Goal: Information Seeking & Learning: Check status

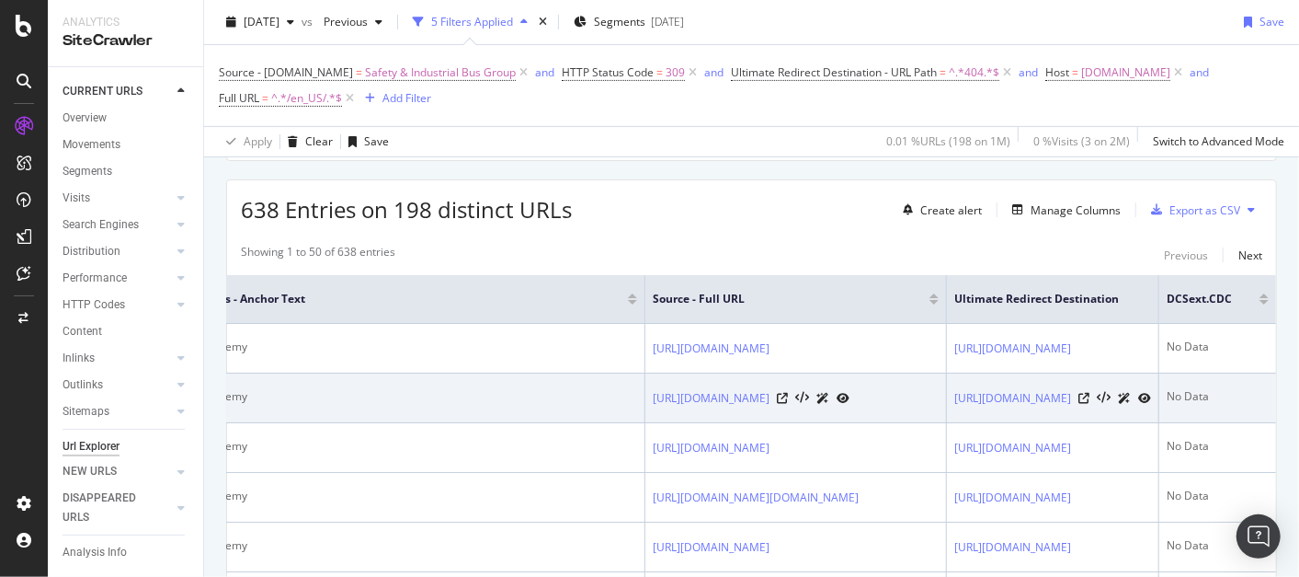
scroll to position [0, 825]
drag, startPoint x: 712, startPoint y: 452, endPoint x: 876, endPoint y: 431, distance: 166.0
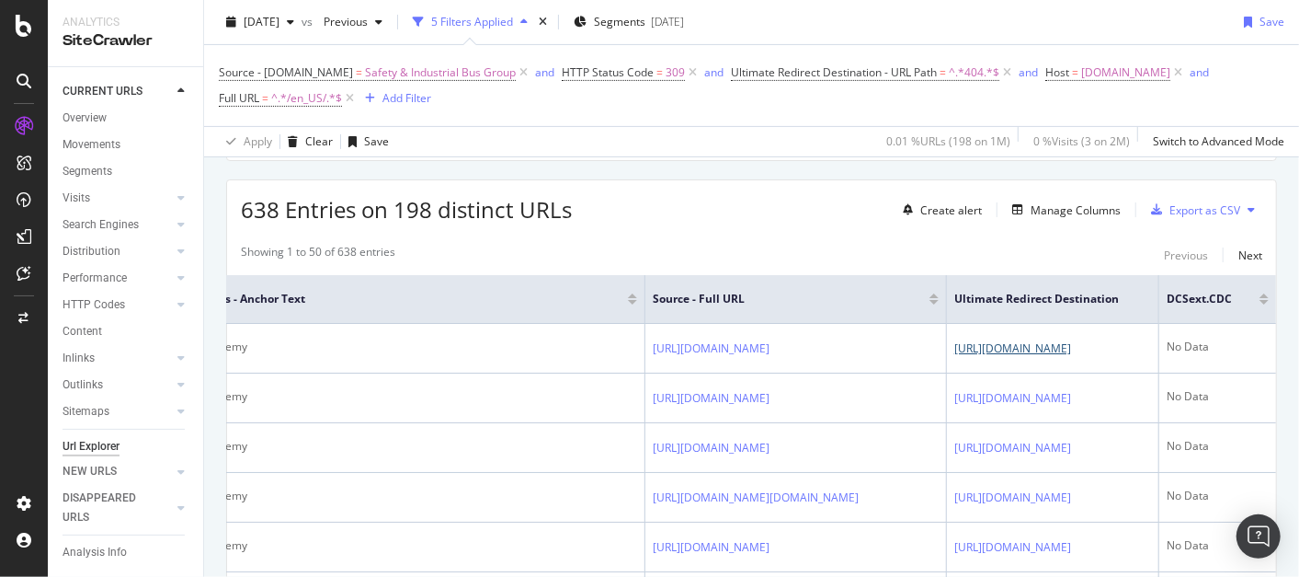
drag, startPoint x: 823, startPoint y: 355, endPoint x: 769, endPoint y: 223, distance: 143.1
drag, startPoint x: 840, startPoint y: 336, endPoint x: 801, endPoint y: 223, distance: 119.5
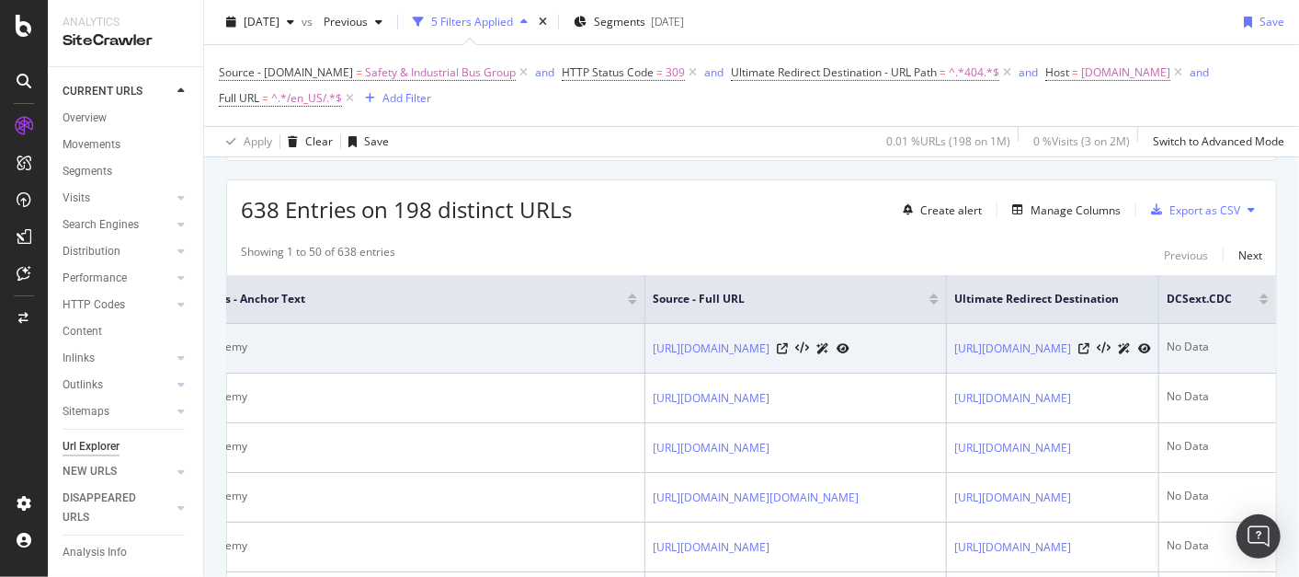
drag, startPoint x: 801, startPoint y: 223, endPoint x: 693, endPoint y: 326, distance: 149.6
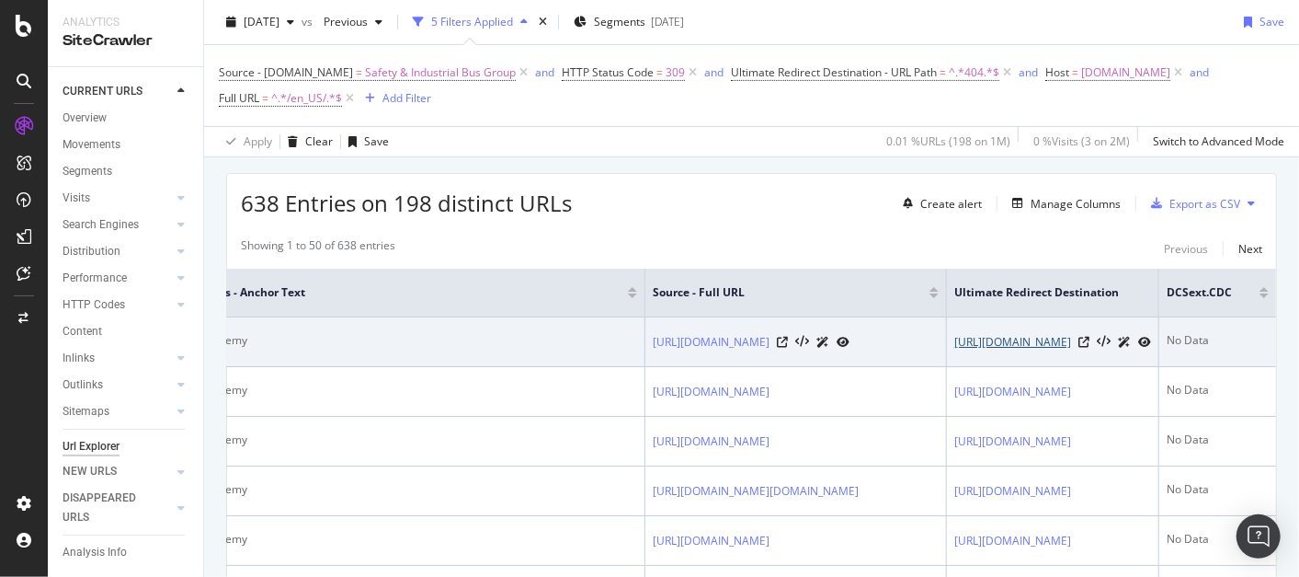
drag, startPoint x: 711, startPoint y: 347, endPoint x: 650, endPoint y: 375, distance: 67.1
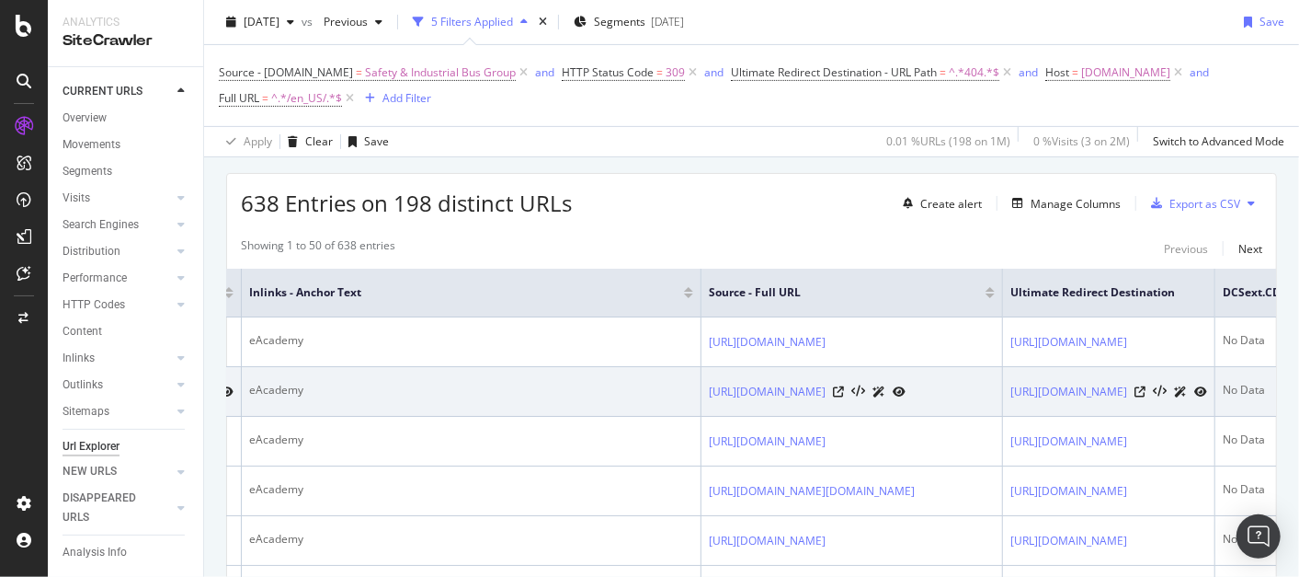
scroll to position [0, 0]
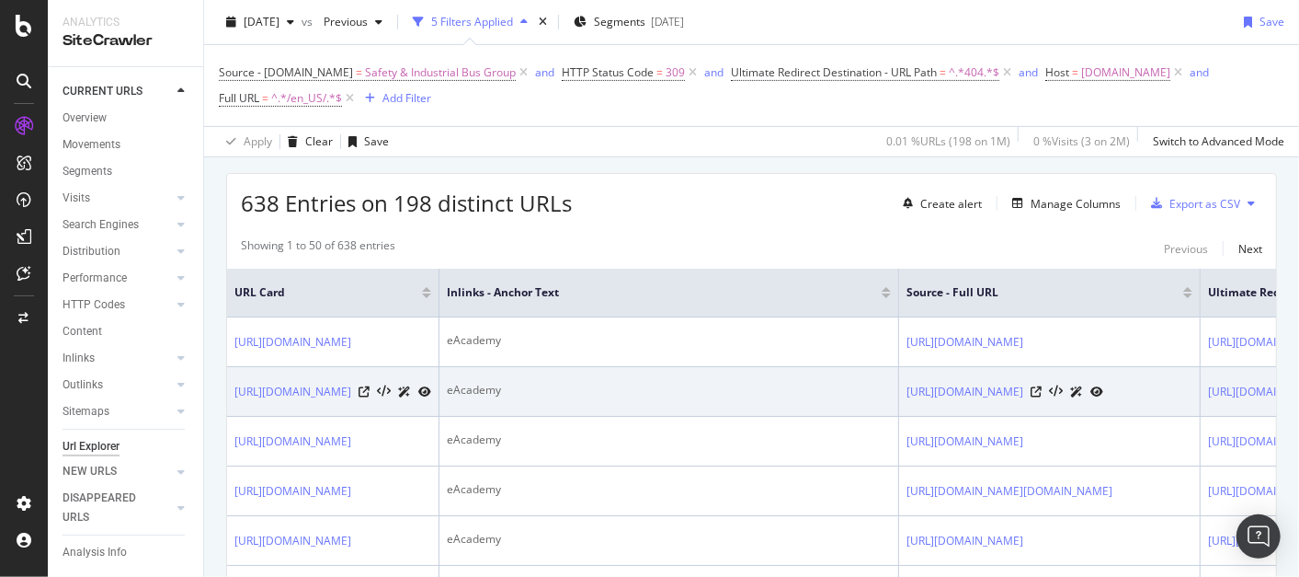
drag, startPoint x: 648, startPoint y: 387, endPoint x: 471, endPoint y: 388, distance: 177.5
